Goal: Information Seeking & Learning: Learn about a topic

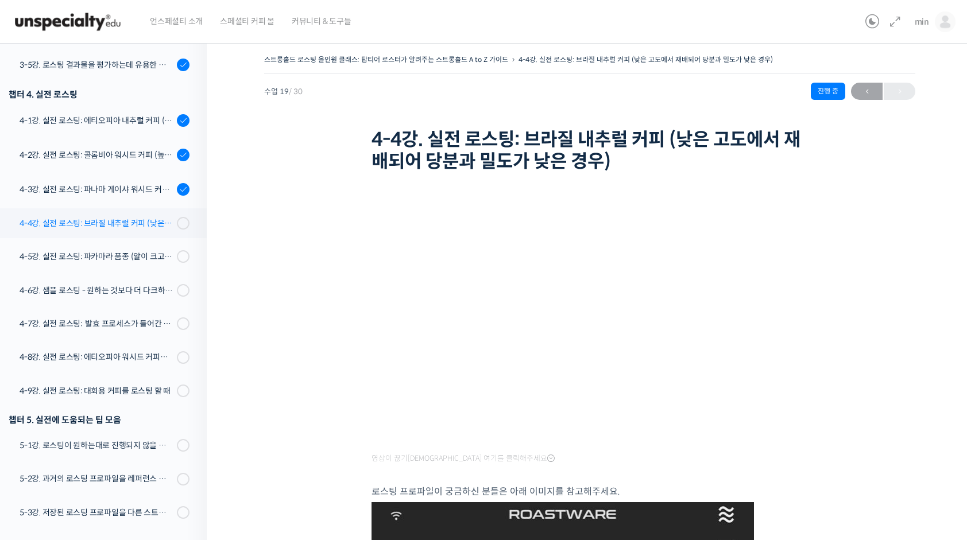
scroll to position [686, 0]
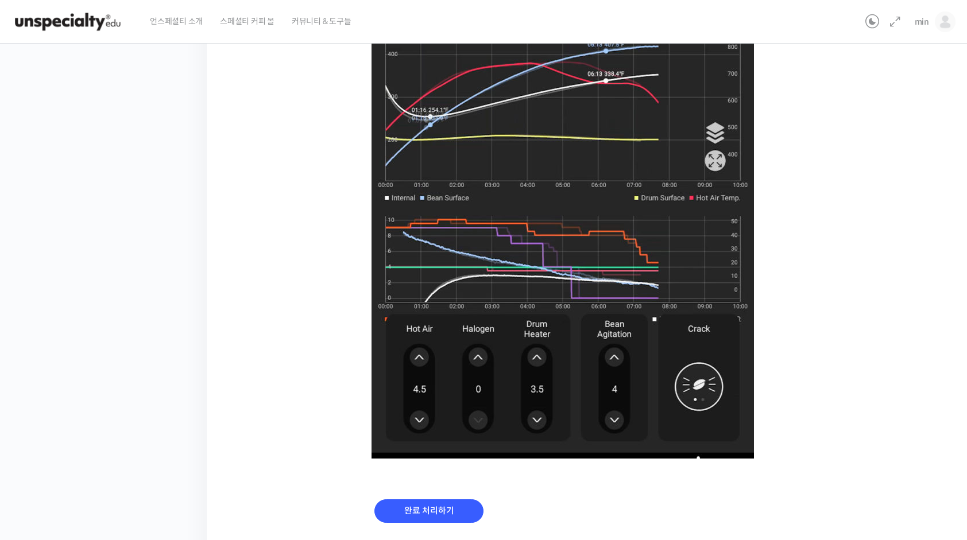
scroll to position [667, 0]
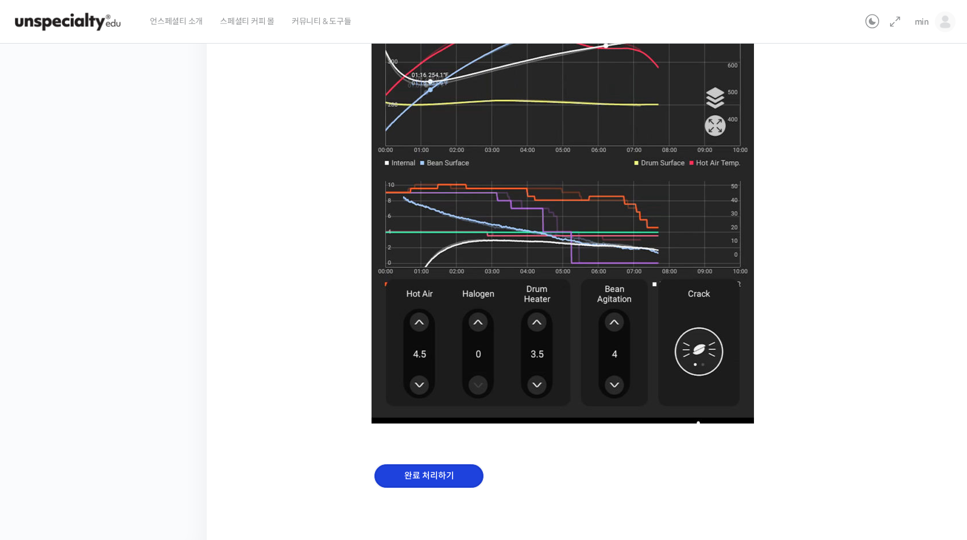
click at [448, 470] on input "완료 처리하기" at bounding box center [428, 477] width 109 height 24
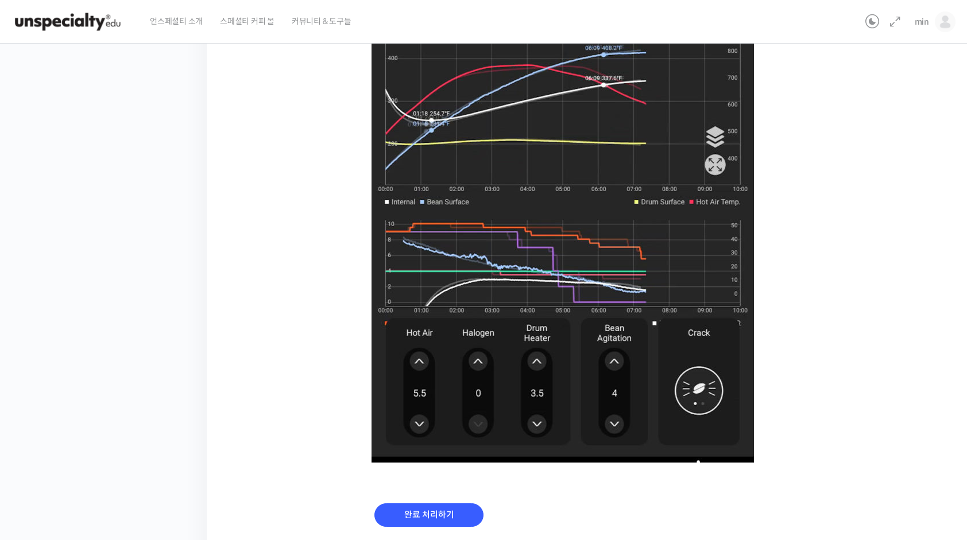
scroll to position [667, 0]
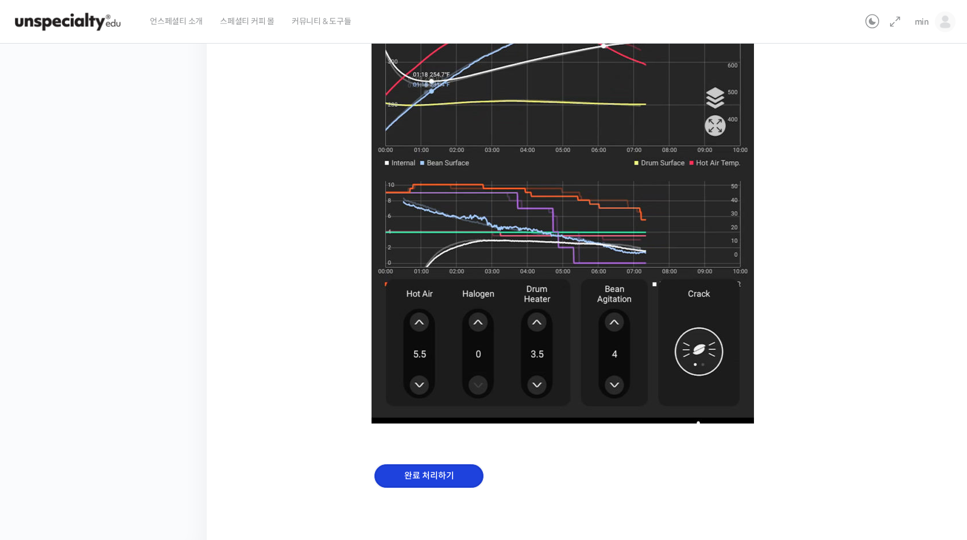
click at [430, 473] on input "완료 처리하기" at bounding box center [428, 477] width 109 height 24
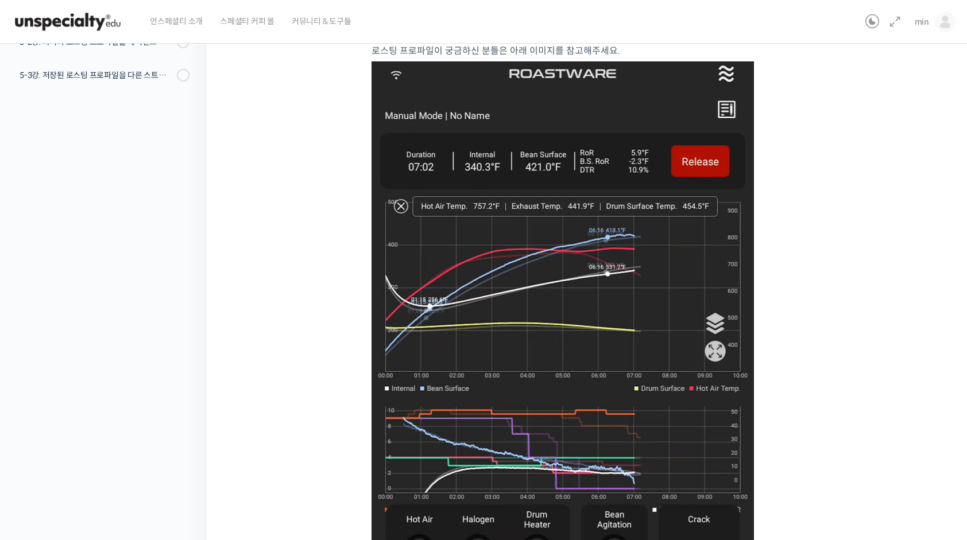
scroll to position [667, 0]
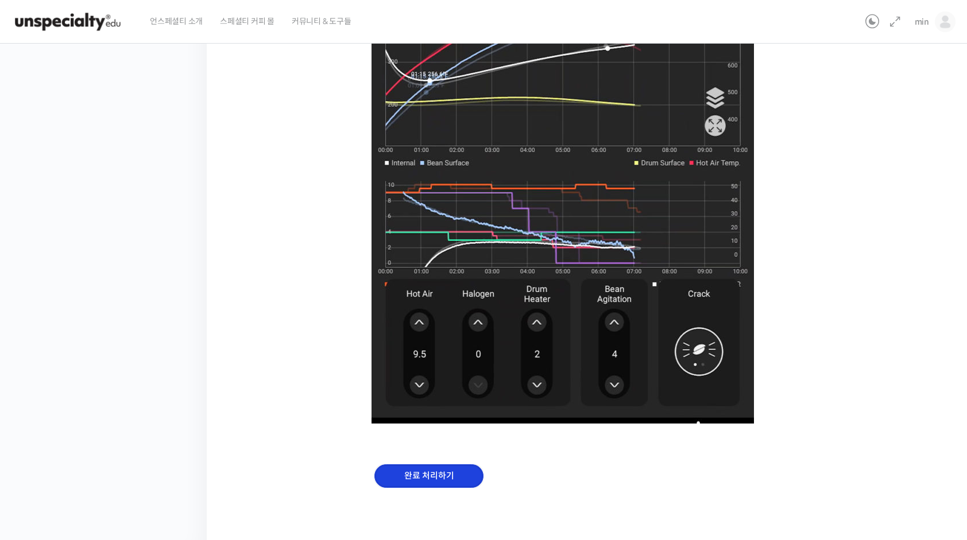
click at [433, 474] on input "완료 처리하기" at bounding box center [428, 477] width 109 height 24
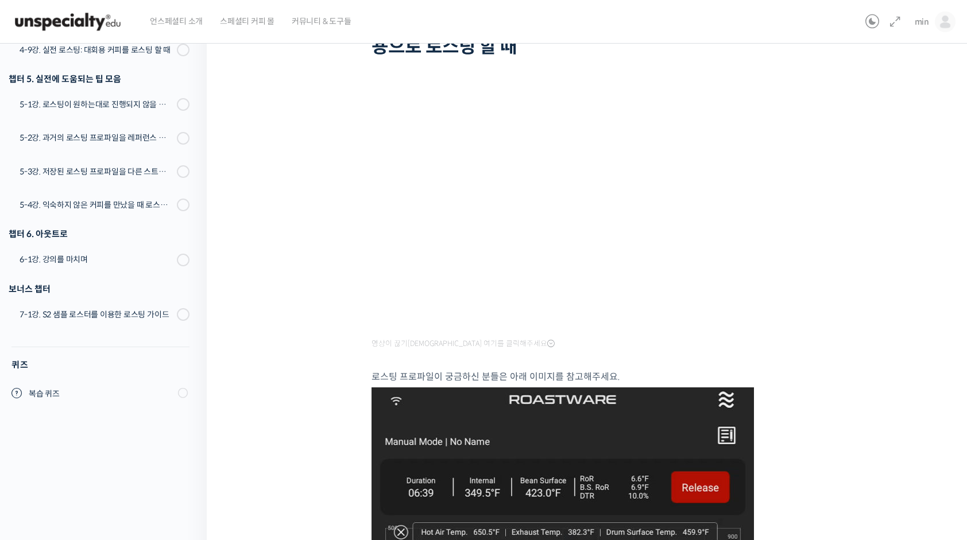
scroll to position [861, 0]
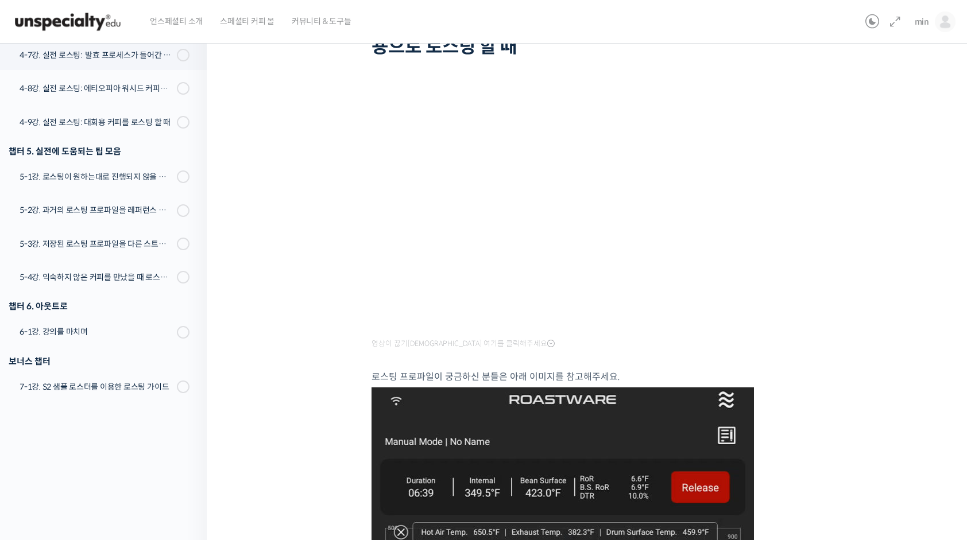
click at [706, 345] on div "영상이 끊기신다면 여기를 클릭해주세요 로스팅 프로파일이 궁금하신 분들은 아래 이미지를 참고해주세요." at bounding box center [590, 530] width 436 height 892
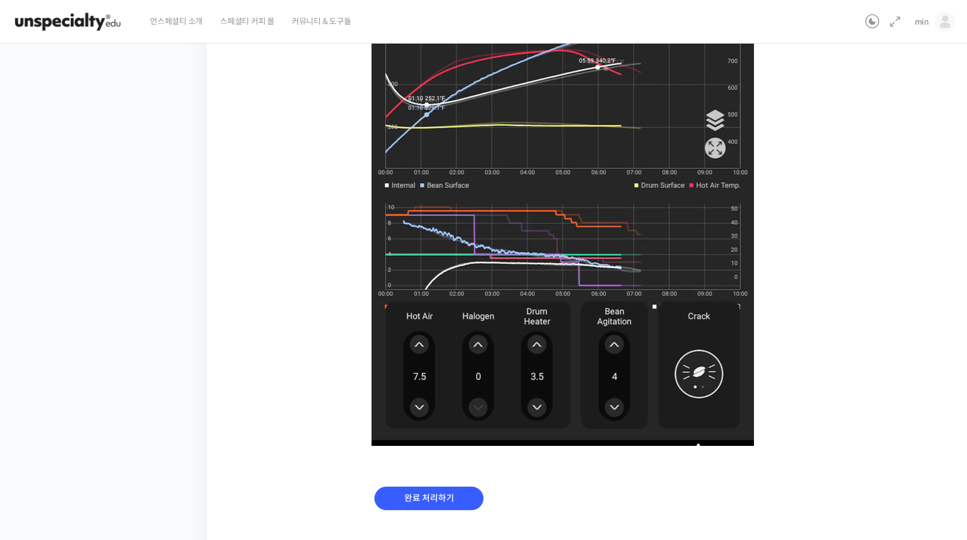
scroll to position [667, 0]
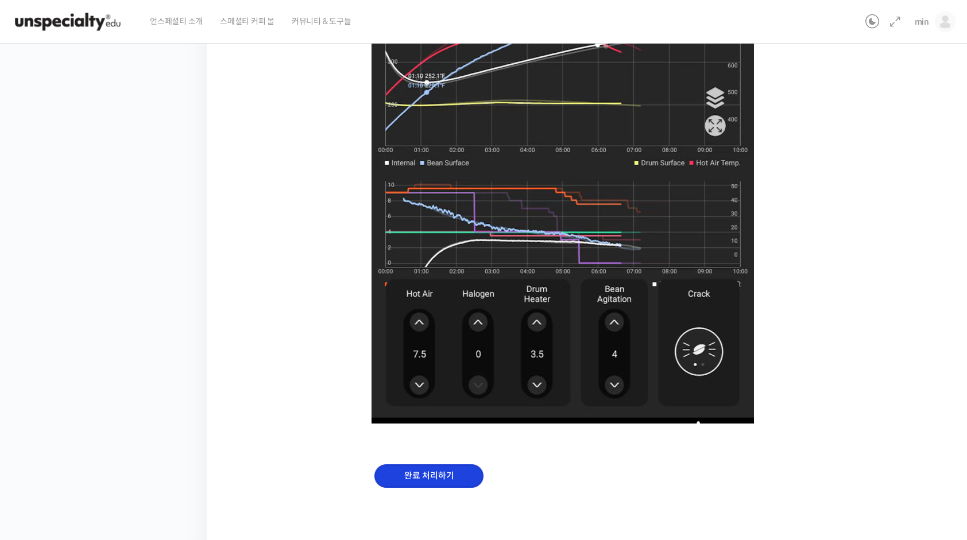
click at [438, 473] on input "완료 처리하기" at bounding box center [428, 477] width 109 height 24
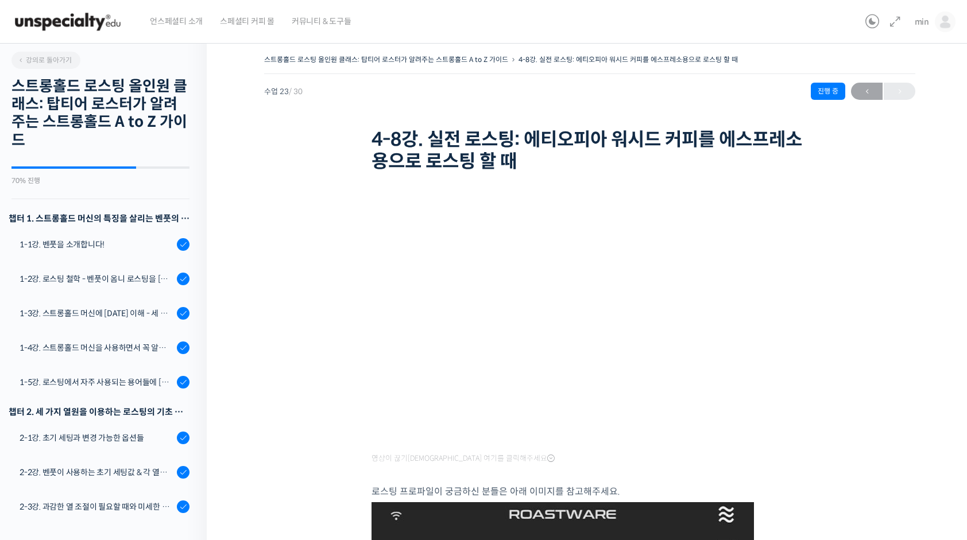
scroll to position [935, 0]
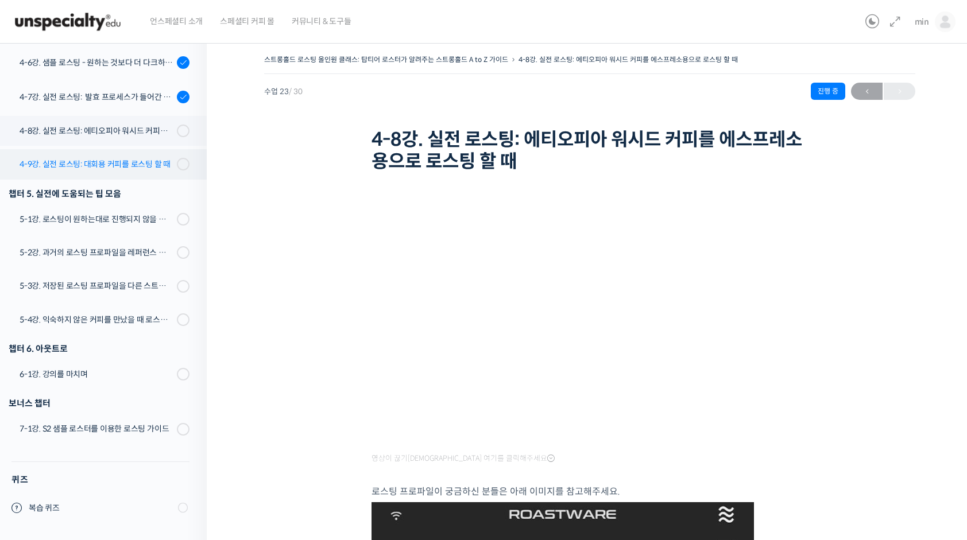
click at [128, 165] on div "4-9강. 실전 로스팅: 대회용 커피를 로스팅 할 때" at bounding box center [97, 164] width 154 height 13
click at [134, 137] on div "4-8강. 실전 로스팅: 에티오피아 워시드 커피를 에스프레소용으로 로스팅 할 때" at bounding box center [97, 131] width 154 height 13
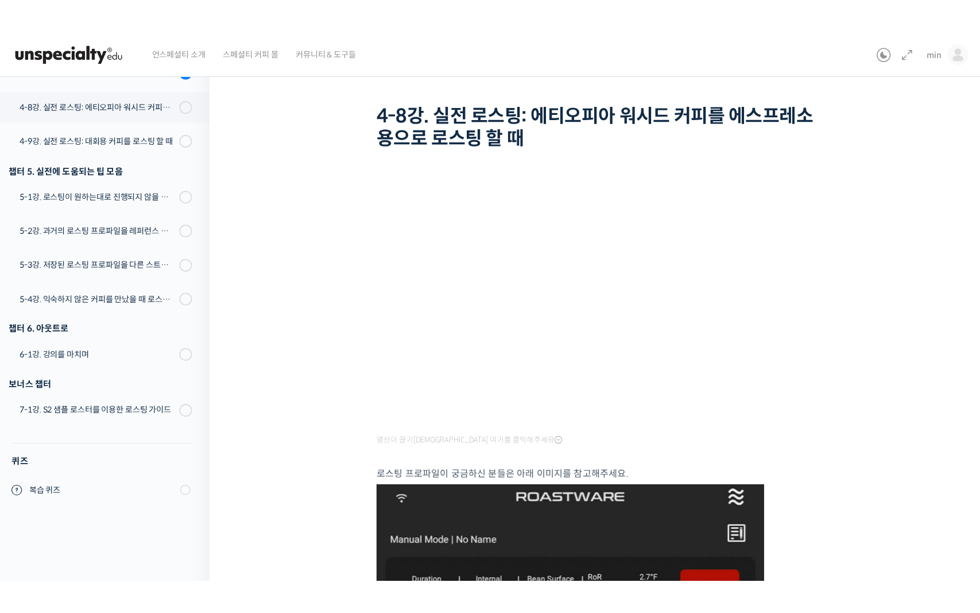
scroll to position [862, 0]
